Goal: Register for event/course

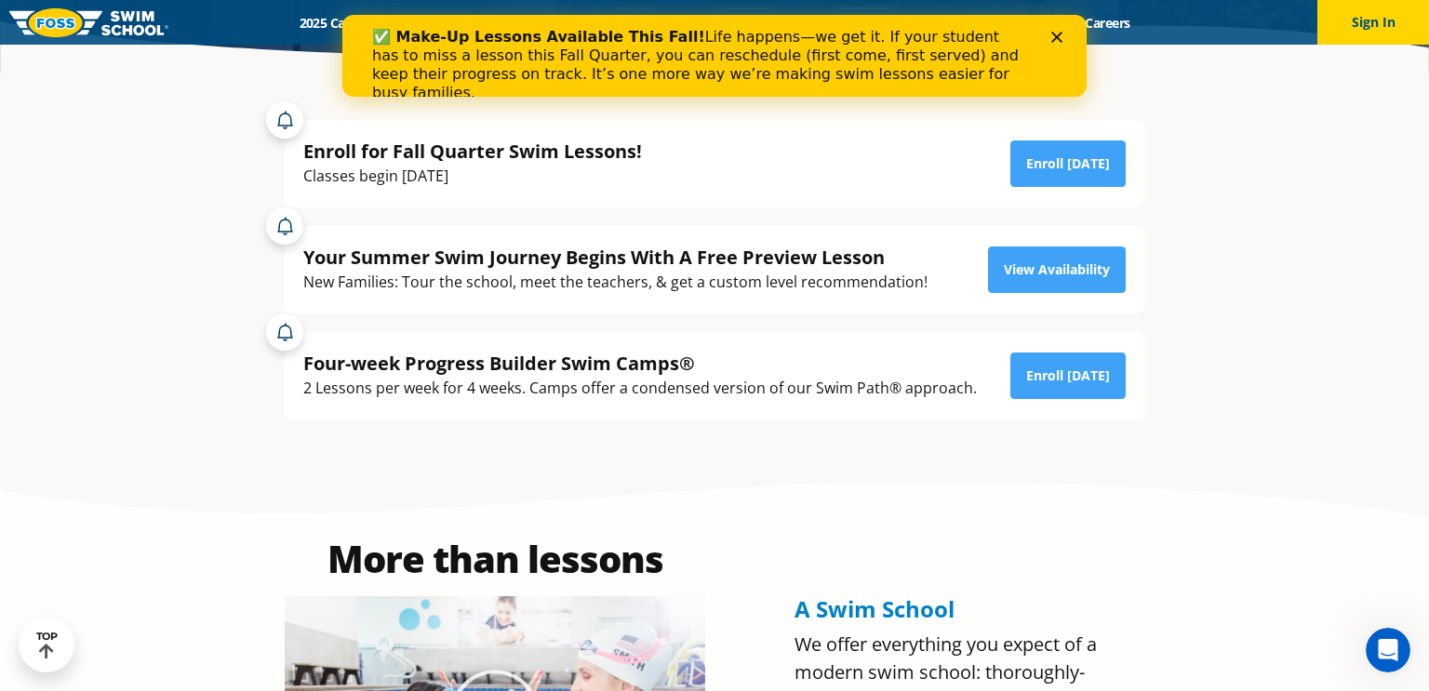
scroll to position [440, 0]
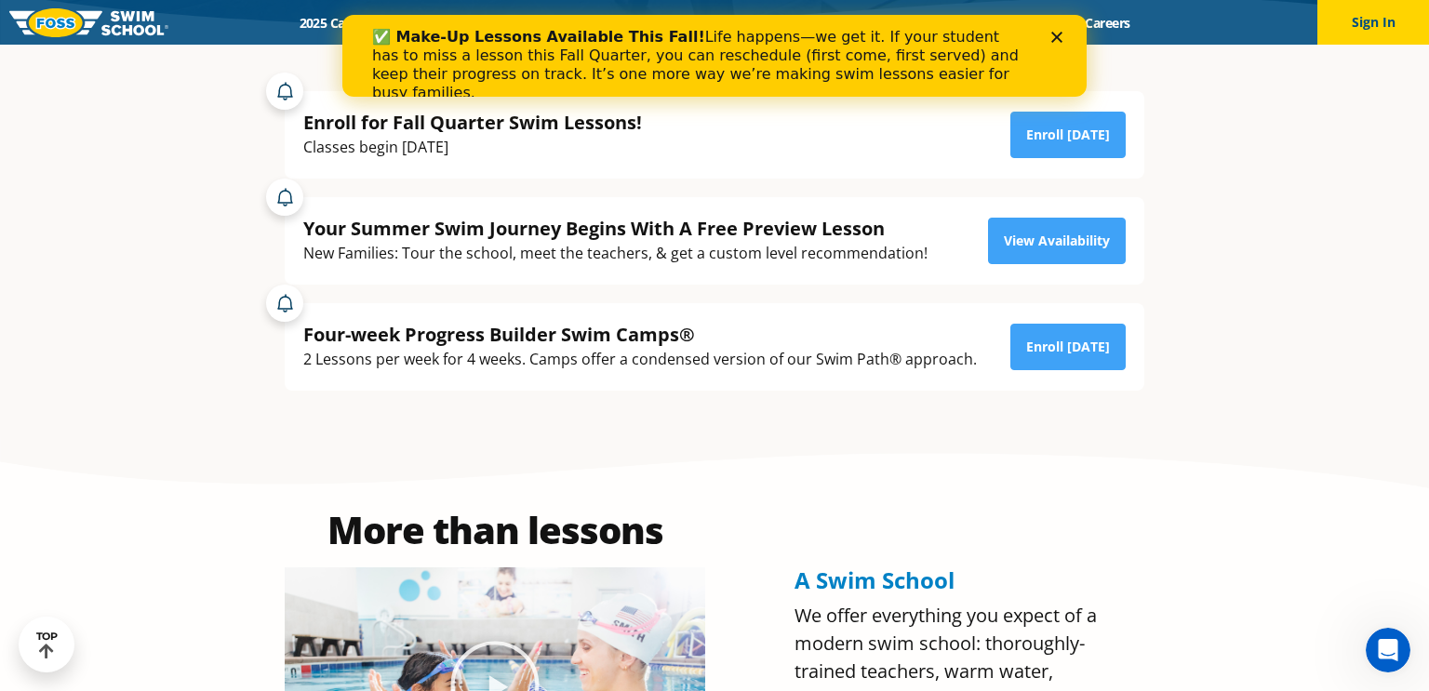
click at [768, 329] on div "Four-week Progress Builder Swim Camps®" at bounding box center [640, 334] width 674 height 25
click at [1099, 342] on link "Enroll [DATE]" at bounding box center [1068, 347] width 115 height 47
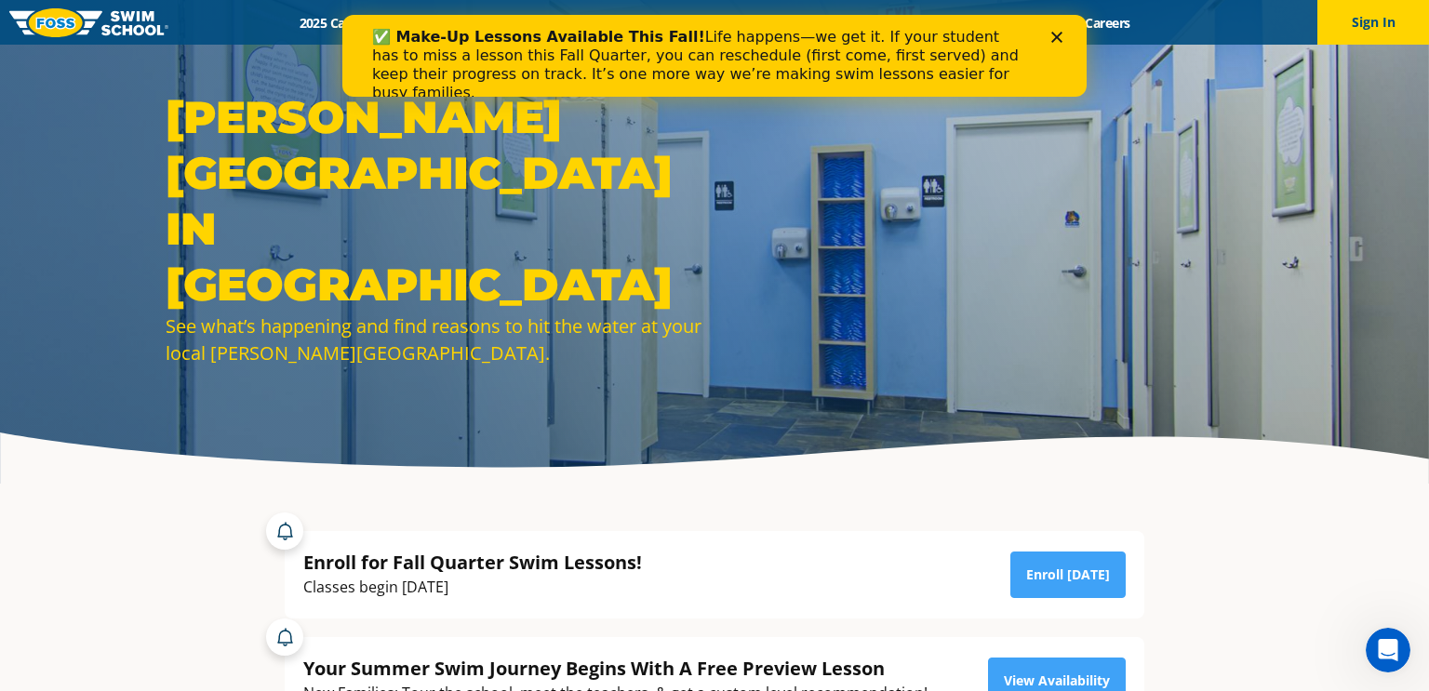
click at [1058, 36] on polygon "Close" at bounding box center [1057, 37] width 11 height 11
